Goal: Task Accomplishment & Management: Use online tool/utility

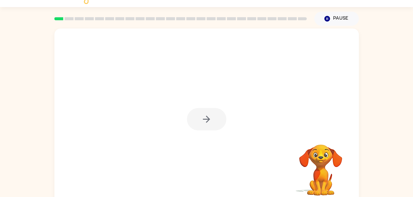
scroll to position [19, 0]
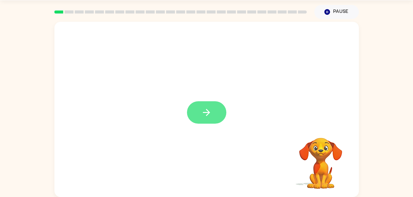
click at [211, 108] on icon "button" at bounding box center [206, 112] width 11 height 11
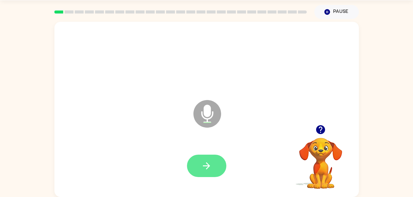
click at [205, 163] on icon "button" at bounding box center [206, 166] width 11 height 11
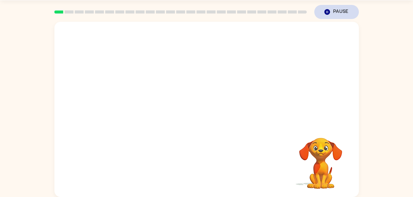
click at [335, 14] on button "Pause Pause" at bounding box center [336, 12] width 45 height 14
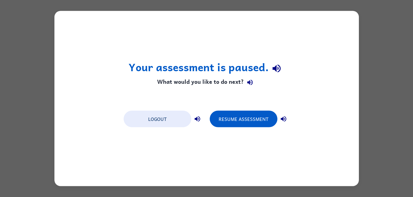
scroll to position [0, 0]
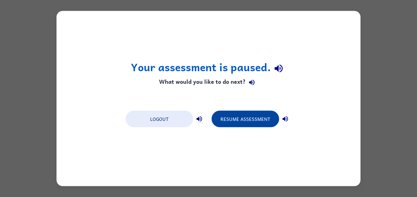
click at [249, 122] on button "Resume Assessment" at bounding box center [246, 119] width 68 height 17
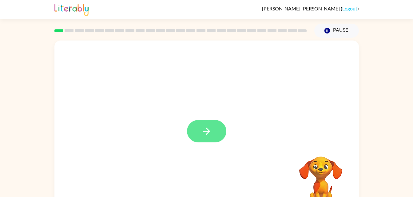
click at [212, 120] on button "button" at bounding box center [206, 131] width 39 height 22
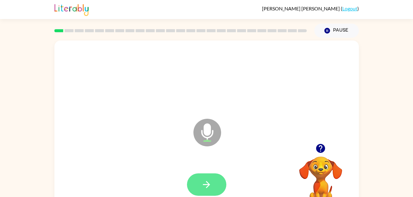
click at [216, 191] on button "button" at bounding box center [206, 185] width 39 height 22
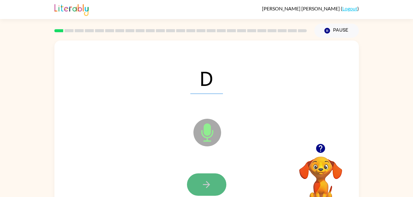
click at [201, 188] on icon "button" at bounding box center [206, 184] width 11 height 11
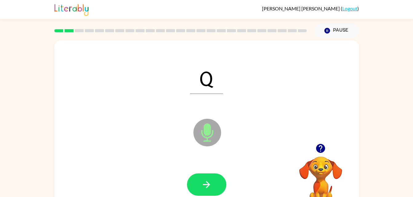
drag, startPoint x: 201, startPoint y: 188, endPoint x: 143, endPoint y: 190, distance: 58.4
click at [143, 190] on div at bounding box center [207, 185] width 292 height 50
click at [190, 186] on button "button" at bounding box center [206, 185] width 39 height 22
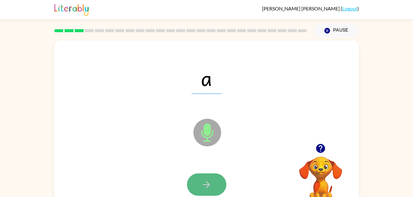
click at [196, 186] on button "button" at bounding box center [206, 185] width 39 height 22
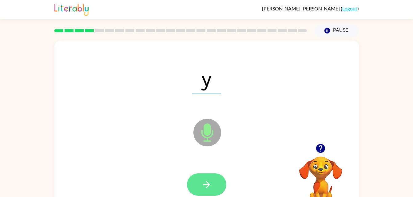
click at [196, 186] on button "button" at bounding box center [206, 185] width 39 height 22
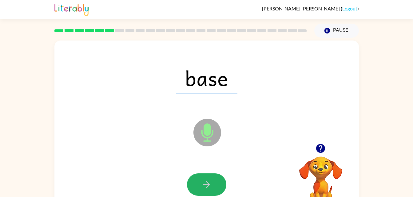
click at [196, 186] on button "button" at bounding box center [206, 185] width 39 height 22
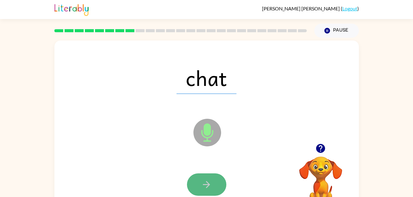
drag, startPoint x: 196, startPoint y: 186, endPoint x: 194, endPoint y: 188, distance: 3.3
click at [194, 188] on button "button" at bounding box center [206, 185] width 39 height 22
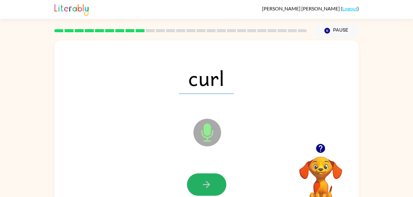
click at [194, 188] on button "button" at bounding box center [206, 185] width 39 height 22
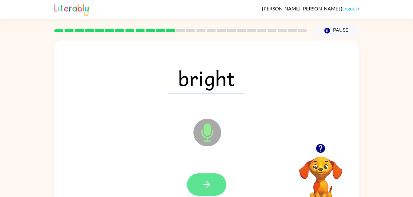
click at [213, 181] on button "button" at bounding box center [206, 185] width 39 height 22
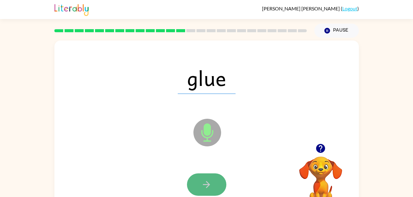
click at [212, 182] on button "button" at bounding box center [206, 185] width 39 height 22
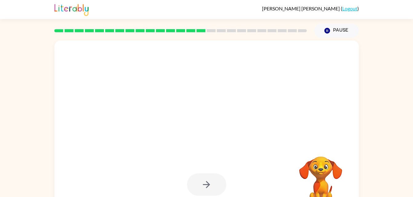
click at [212, 182] on div at bounding box center [206, 185] width 39 height 22
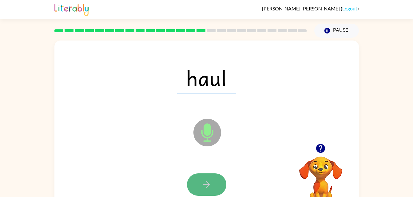
click at [212, 182] on button "button" at bounding box center [206, 185] width 39 height 22
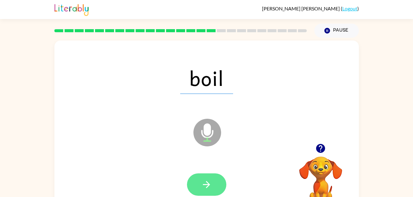
click at [192, 187] on button "button" at bounding box center [206, 185] width 39 height 22
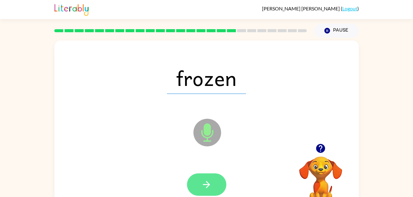
click at [198, 184] on button "button" at bounding box center [206, 185] width 39 height 22
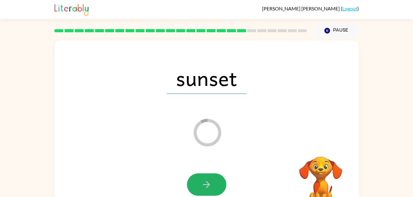
click at [198, 184] on button "button" at bounding box center [206, 185] width 39 height 22
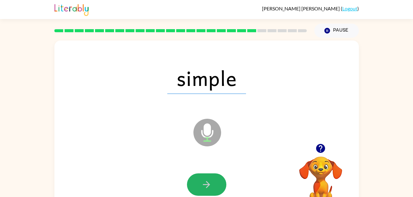
click at [198, 184] on button "button" at bounding box center [206, 185] width 39 height 22
